Goal: Complete application form

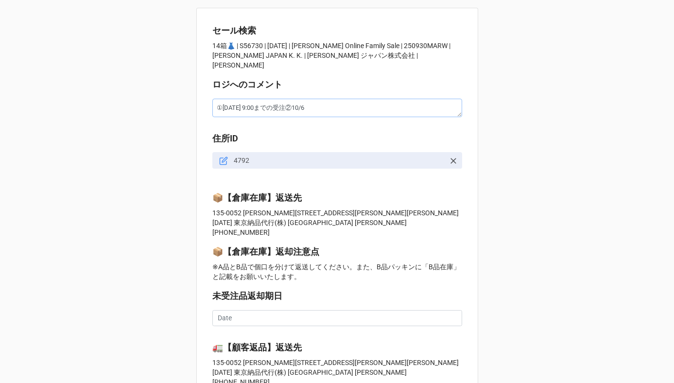
click at [231, 108] on textarea "①[DATE] 9:00までの受注②10/6" at bounding box center [337, 108] width 250 height 18
type textarea "x"
type textarea "①10/ 9:00までの受注②10/6"
type textarea "x"
type textarea "①[DATE] 9:00までの受注②10/6"
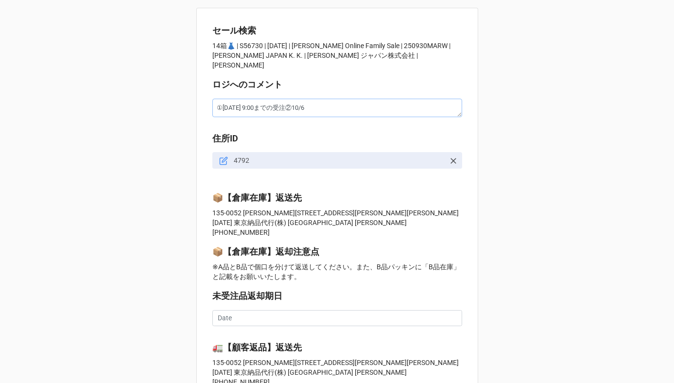
type textarea "x"
type textarea "①10/1 :00までの受注②10/6"
type textarea "x"
type textarea "①[DATE] 1:00までの受注②10/6"
type textarea "x"
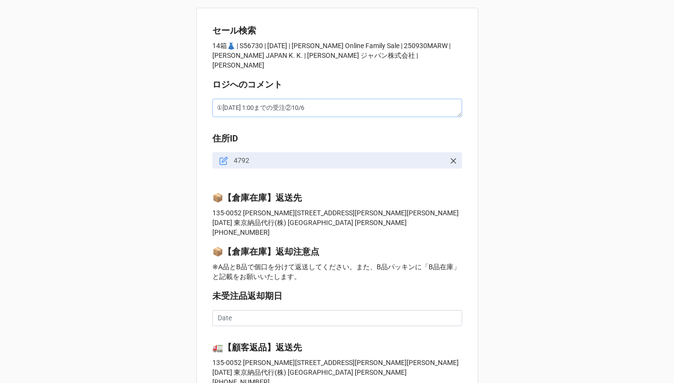
type textarea "①[DATE] 14:00までの受注②10/6"
type textarea "x"
type textarea "①10/1 14:0までの受注②10/6"
type textarea "x"
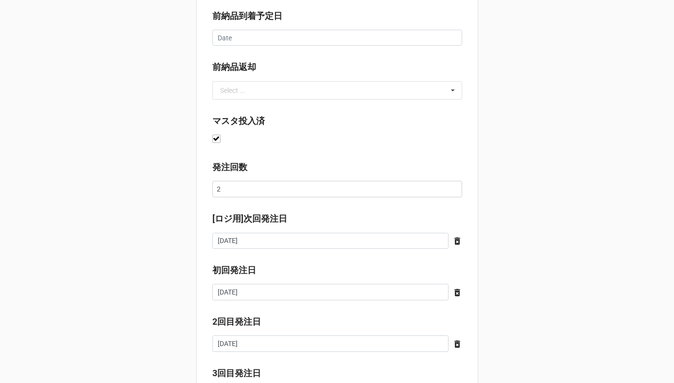
scroll to position [780, 0]
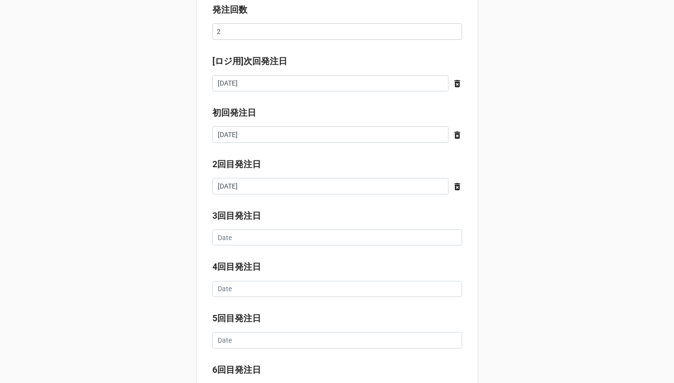
type textarea "①[DATE] 14:30までの受注②10/6"
click at [455, 80] on icon at bounding box center [457, 83] width 6 height 7
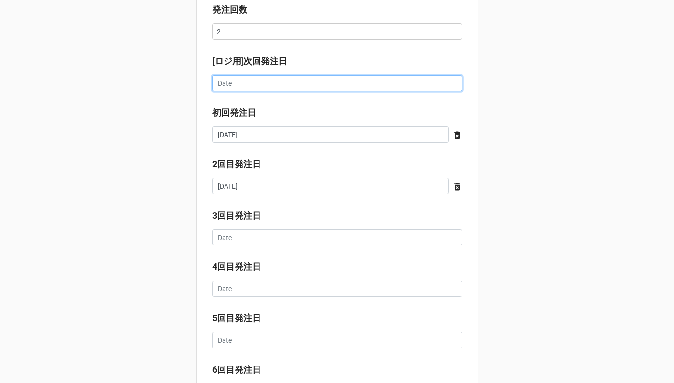
click at [361, 77] on input "text" at bounding box center [337, 83] width 250 height 17
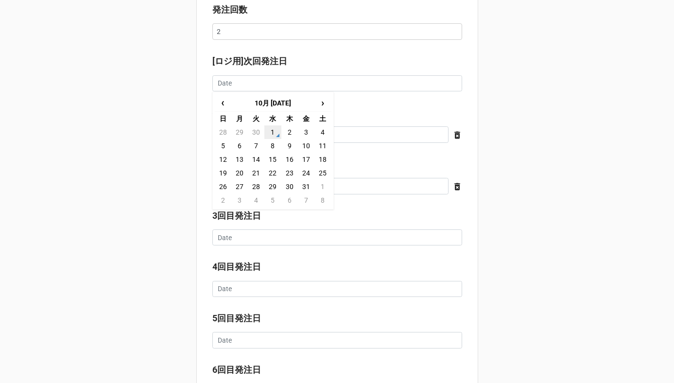
click at [273, 125] on td "1" at bounding box center [272, 132] width 17 height 14
type textarea "x"
type input "[DATE]"
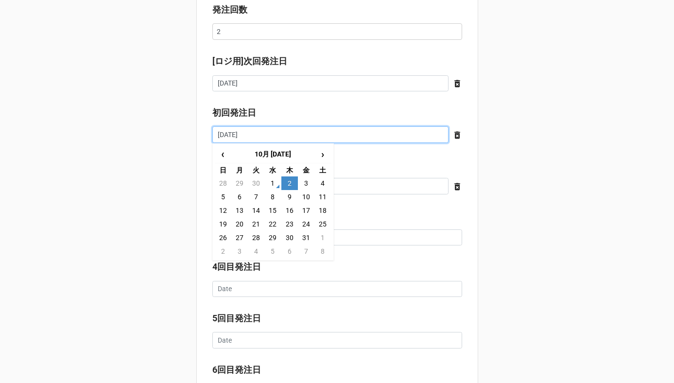
click at [318, 126] on input "[DATE]" at bounding box center [330, 134] width 236 height 17
click at [454, 132] on icon at bounding box center [457, 135] width 6 height 7
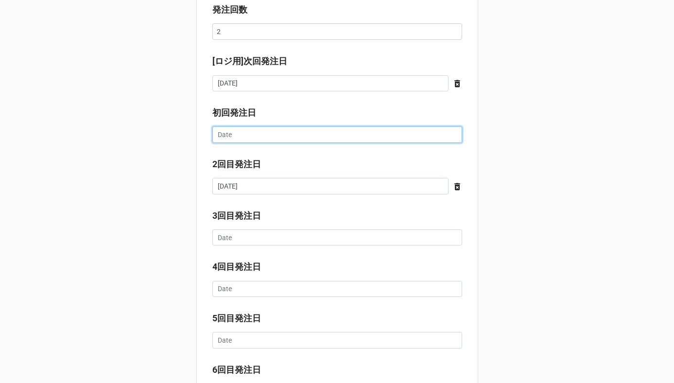
click at [383, 128] on input "text" at bounding box center [337, 134] width 250 height 17
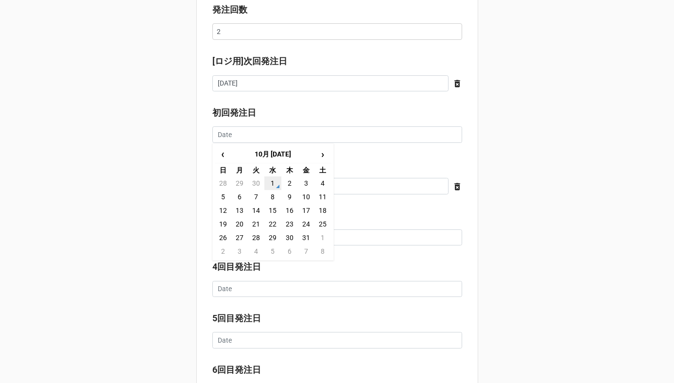
click at [271, 177] on td "1" at bounding box center [272, 183] width 17 height 14
type textarea "x"
type input "[DATE]"
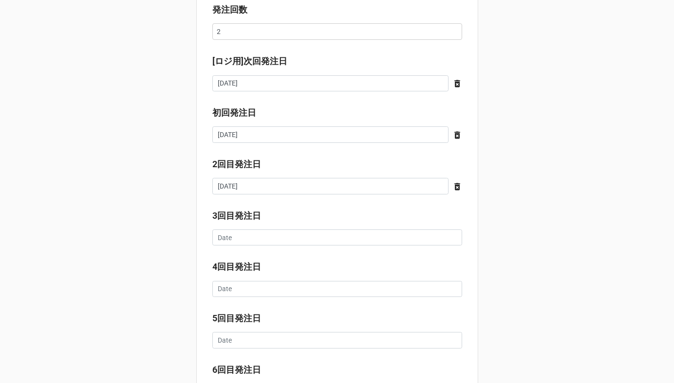
scroll to position [915, 0]
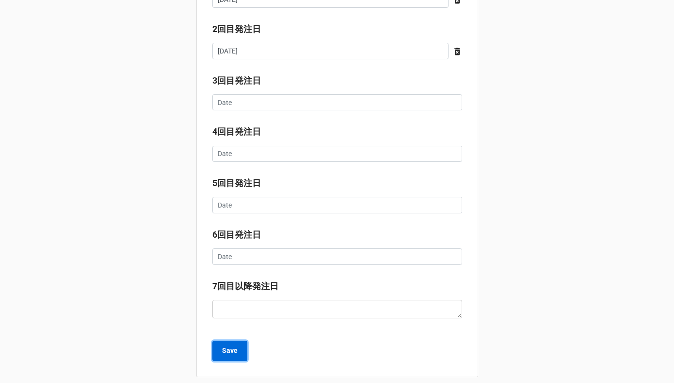
click at [222, 345] on b "Save" at bounding box center [230, 350] width 16 height 10
